Goal: Task Accomplishment & Management: Manage account settings

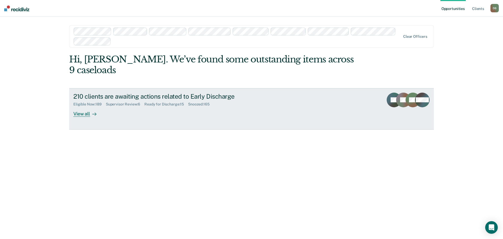
click at [119, 102] on div "Supervisor Review : 6" at bounding box center [125, 104] width 39 height 4
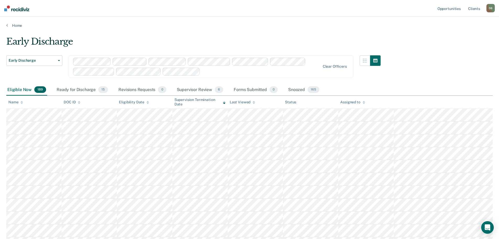
click at [361, 106] on th "Assigned to" at bounding box center [365, 102] width 55 height 13
click at [364, 102] on icon at bounding box center [364, 101] width 3 height 1
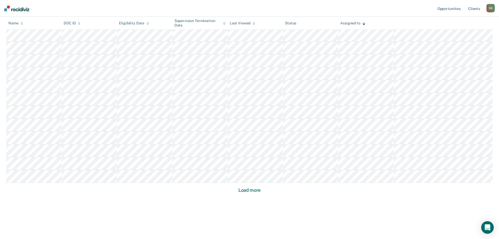
scroll to position [312, 0]
click at [255, 191] on button "Load more" at bounding box center [249, 189] width 25 height 6
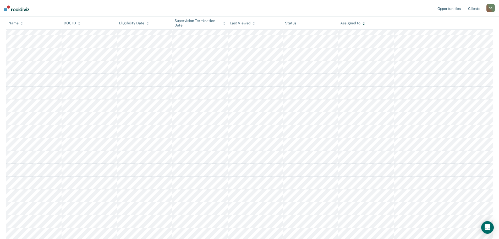
scroll to position [697, 0]
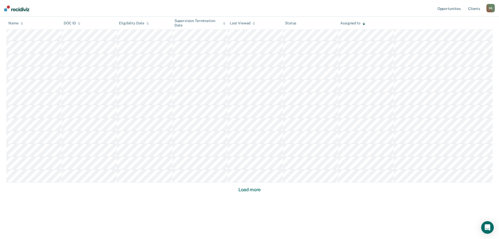
click at [256, 189] on button "Load more" at bounding box center [249, 189] width 25 height 6
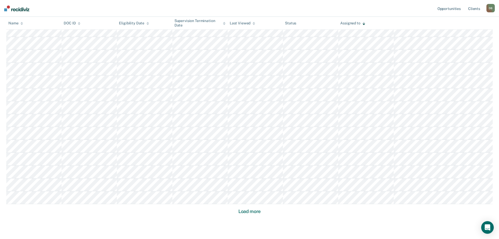
scroll to position [1082, 0]
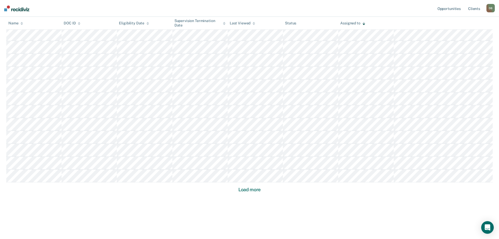
click at [252, 191] on button "Load more" at bounding box center [249, 189] width 25 height 6
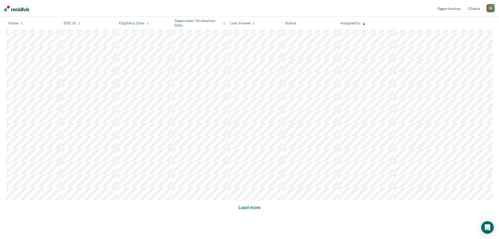
scroll to position [1467, 0]
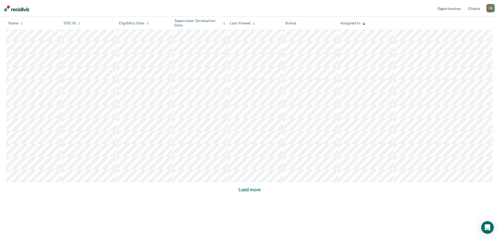
click at [253, 191] on button "Load more" at bounding box center [249, 189] width 25 height 6
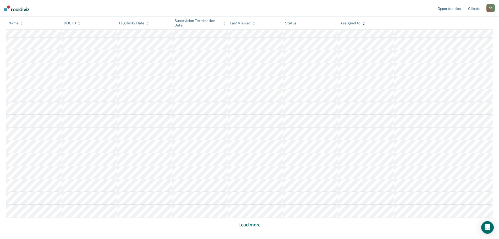
scroll to position [1852, 0]
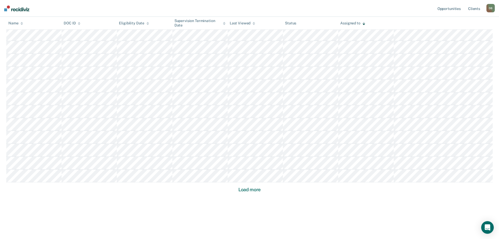
click at [255, 189] on button "Load more" at bounding box center [249, 189] width 25 height 6
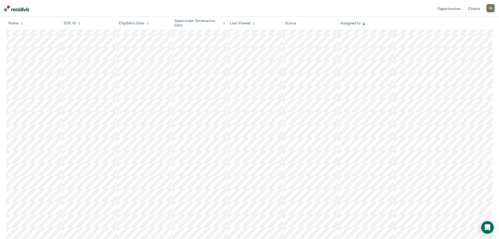
scroll to position [2238, 0]
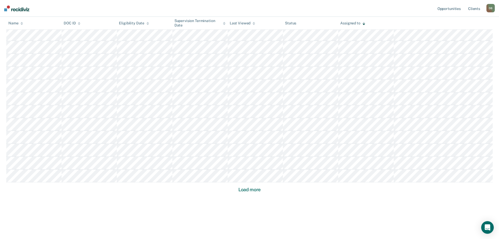
click at [257, 192] on button "Load more" at bounding box center [249, 189] width 25 height 6
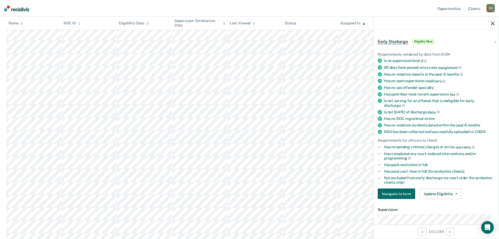
scroll to position [26, 0]
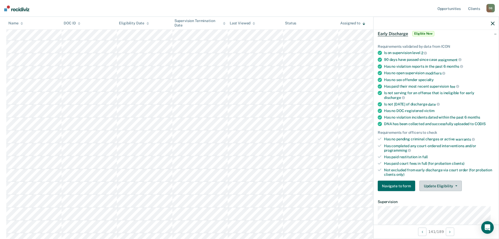
click at [440, 183] on button "Update Eligibility" at bounding box center [441, 186] width 42 height 10
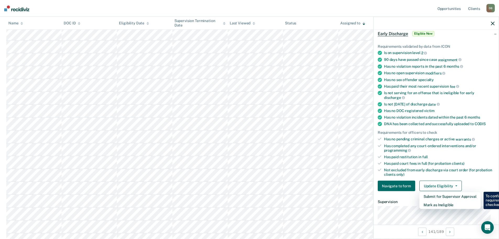
click at [445, 162] on div "Has paid court fees in full (for probation clients)" at bounding box center [439, 163] width 111 height 4
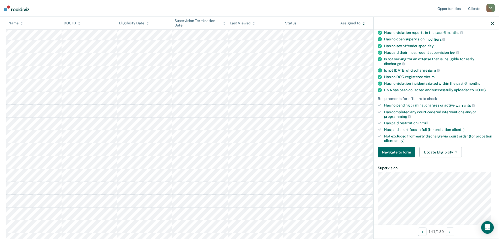
scroll to position [0, 0]
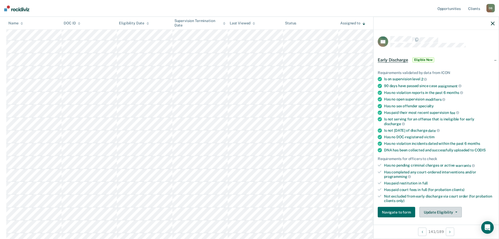
click at [435, 208] on button "Update Eligibility" at bounding box center [441, 212] width 42 height 10
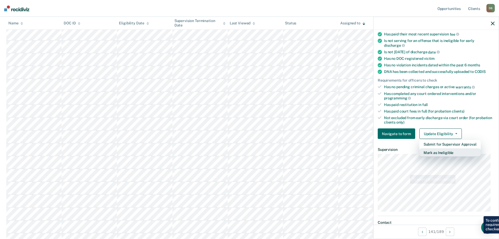
scroll to position [80, 0]
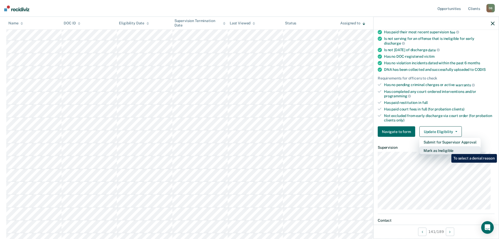
click at [448, 150] on button "Mark as Ineligible" at bounding box center [450, 150] width 61 height 8
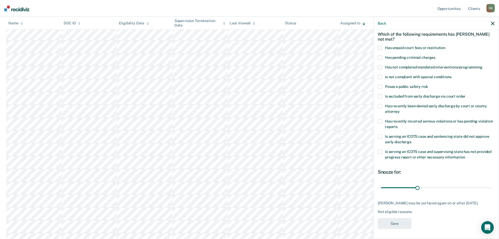
click at [493, 23] on icon "button" at bounding box center [493, 23] width 4 height 4
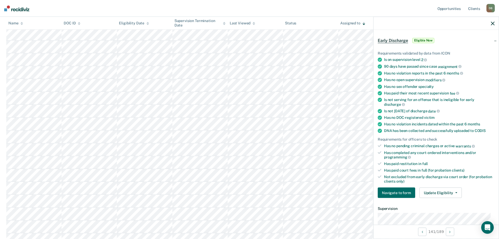
scroll to position [98, 0]
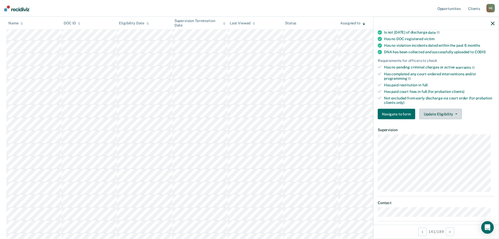
click at [439, 112] on button "Update Eligibility" at bounding box center [441, 114] width 42 height 10
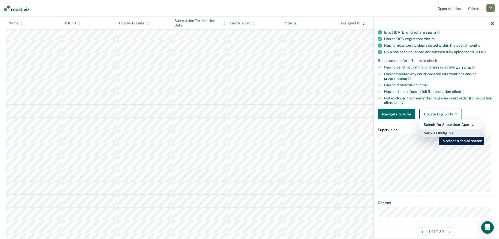
click at [435, 133] on button "Mark as Ineligible" at bounding box center [450, 133] width 61 height 8
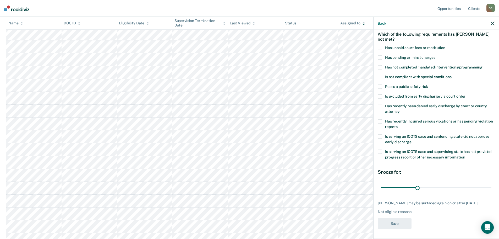
scroll to position [0, 0]
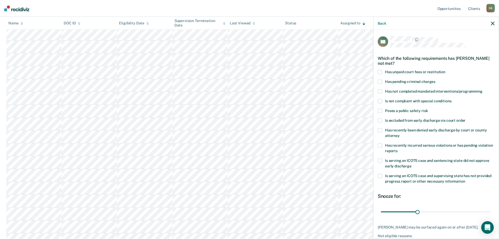
click at [380, 72] on span at bounding box center [380, 72] width 4 height 4
click at [445, 70] on input "Has unpaid court fees or restitution" at bounding box center [445, 70] width 0 height 0
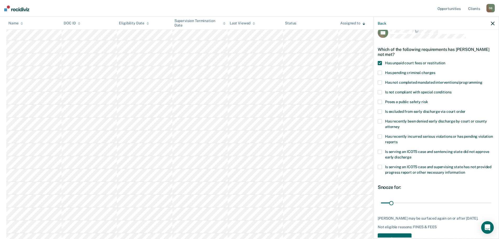
scroll to position [24, 0]
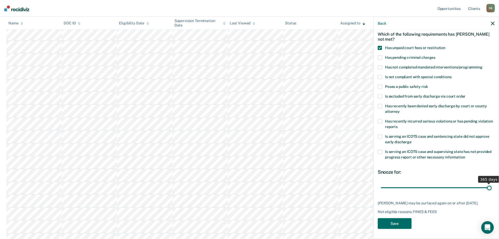
drag, startPoint x: 391, startPoint y: 188, endPoint x: 492, endPoint y: 189, distance: 101.4
click at [492, 189] on input "range" at bounding box center [436, 187] width 111 height 9
click at [485, 185] on input "range" at bounding box center [436, 187] width 111 height 9
drag, startPoint x: 485, startPoint y: 188, endPoint x: 488, endPoint y: 188, distance: 3.4
click at [488, 188] on input "range" at bounding box center [436, 187] width 111 height 9
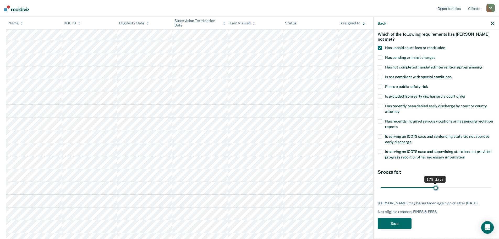
drag, startPoint x: 485, startPoint y: 188, endPoint x: 434, endPoint y: 185, distance: 50.9
click at [434, 185] on input "range" at bounding box center [436, 187] width 111 height 9
type input "180"
click at [433, 185] on input "range" at bounding box center [436, 187] width 111 height 9
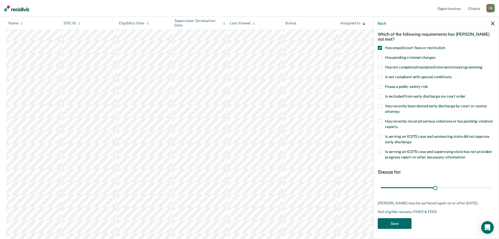
click at [404, 217] on div "AK Which of the following requirements has [PERSON_NAME] not met? Has unpaid co…" at bounding box center [436, 122] width 117 height 220
click at [403, 220] on button "Save" at bounding box center [395, 223] width 34 height 11
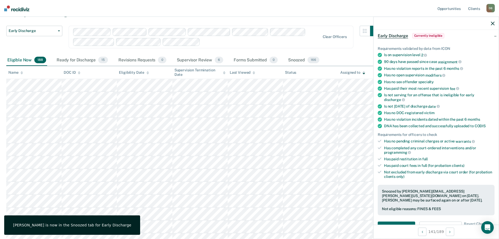
click at [492, 23] on icon "button" at bounding box center [493, 23] width 4 height 4
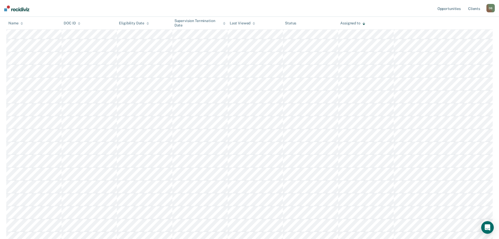
scroll to position [1127, 0]
